Goal: Task Accomplishment & Management: Manage account settings

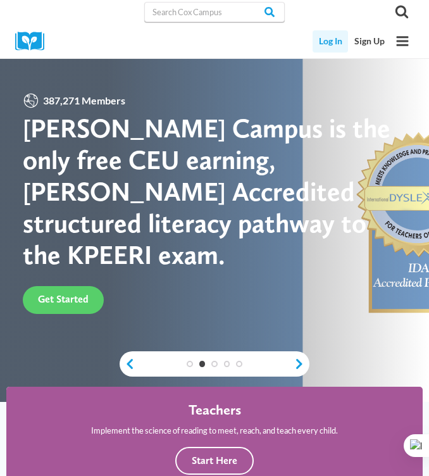
click at [335, 35] on link "Log In" at bounding box center [329, 41] width 35 height 22
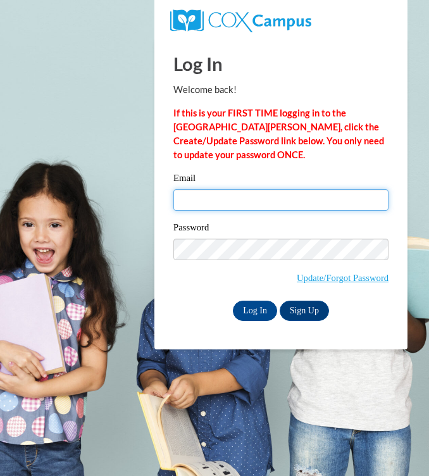
click at [203, 195] on input "Email" at bounding box center [280, 200] width 215 height 22
type input "oceananderson01@gmail.com"
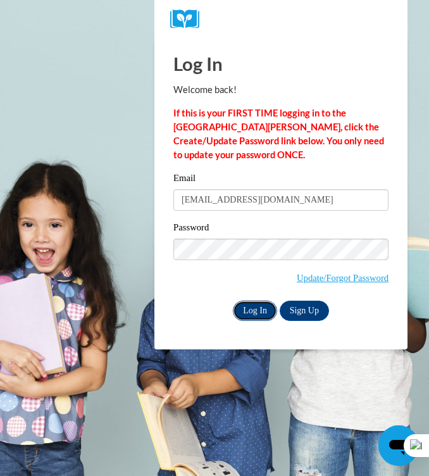
click at [250, 312] on input "Log In" at bounding box center [255, 310] width 44 height 20
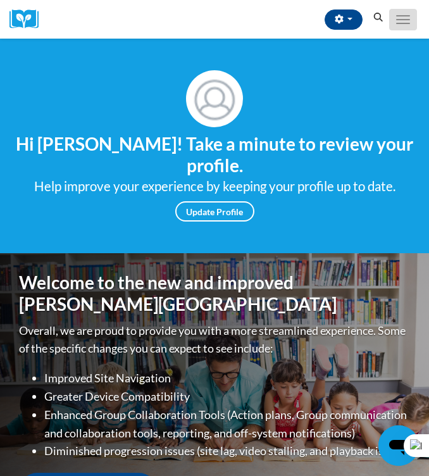
click at [400, 23] on span "Main menu" at bounding box center [403, 23] width 14 height 1
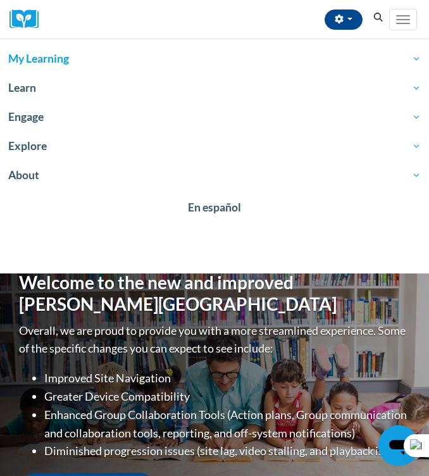
click at [298, 56] on span "My Learning" at bounding box center [214, 58] width 412 height 15
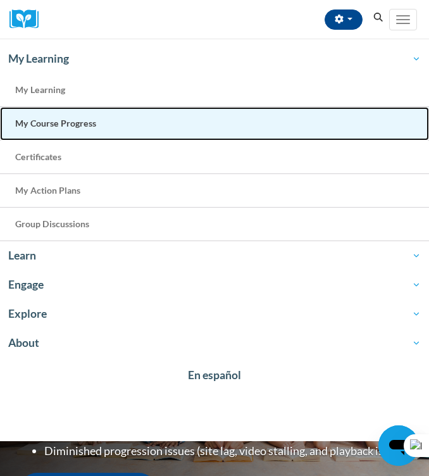
click at [216, 121] on link "My Course Progress" at bounding box center [214, 124] width 429 height 34
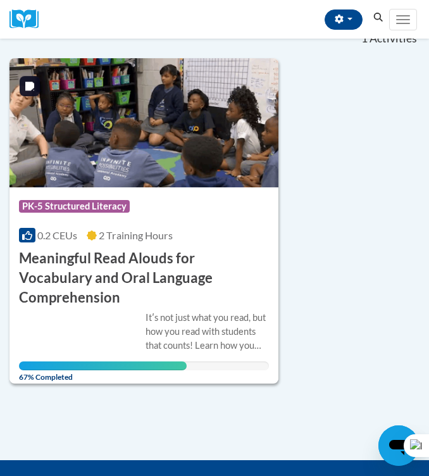
scroll to position [148, 0]
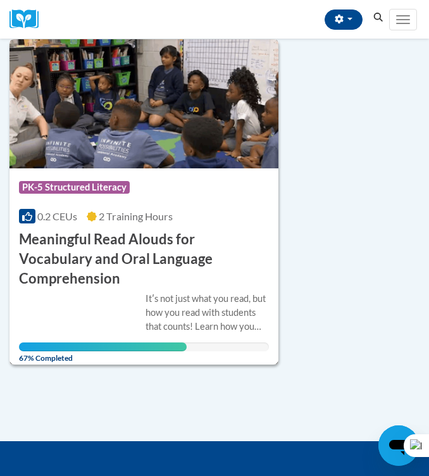
click at [184, 204] on div "Course Category: PK-5 Structured Literacy 0.2 CEUs 2 Training Hours COURSE Mean…" at bounding box center [143, 228] width 269 height 120
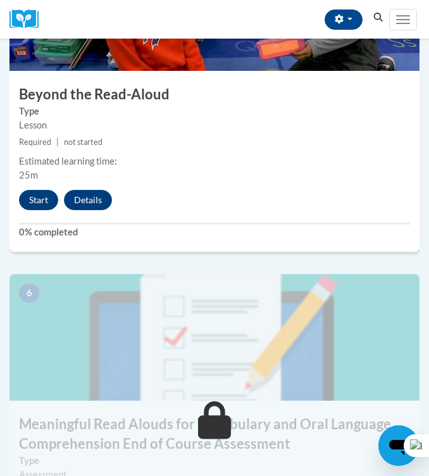
scroll to position [1721, 0]
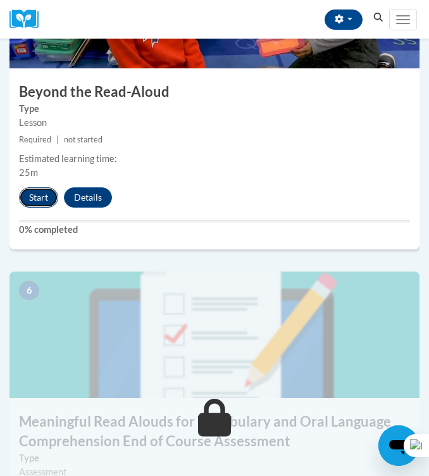
click at [41, 193] on button "Start" at bounding box center [38, 197] width 39 height 20
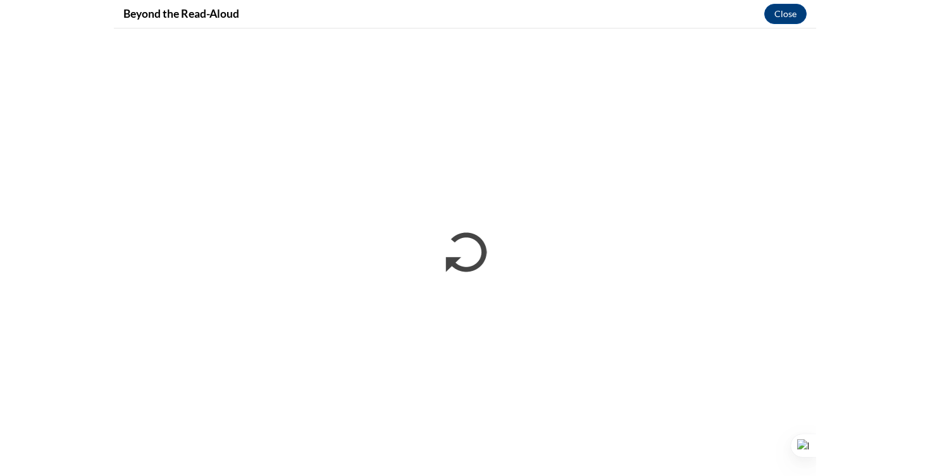
scroll to position [865, 0]
